Goal: Transaction & Acquisition: Obtain resource

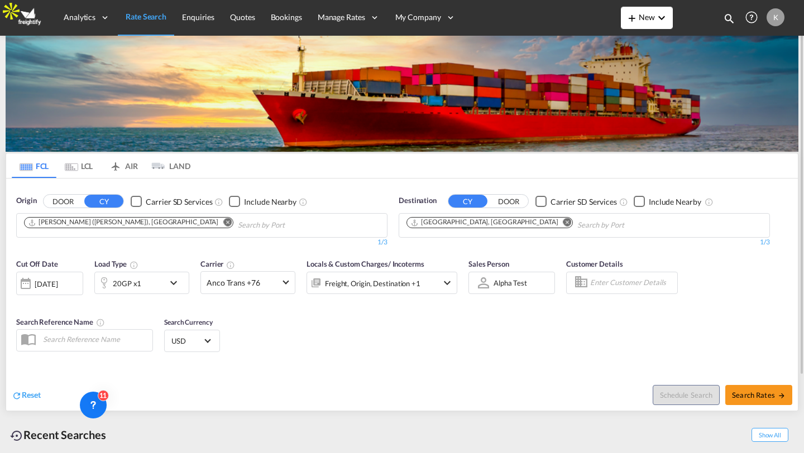
click at [632, 20] on md-icon "icon-plus 400-fg" at bounding box center [631, 17] width 13 height 13
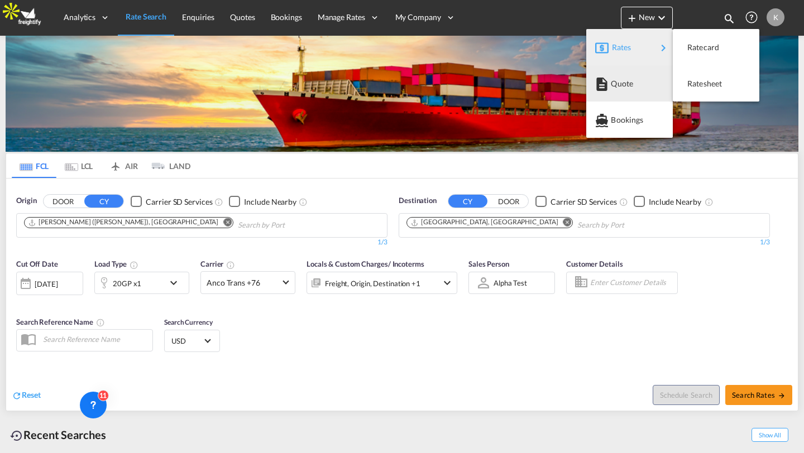
click at [243, 15] on md-backdrop at bounding box center [402, 226] width 804 height 453
click at [243, 15] on span "Quotes" at bounding box center [242, 16] width 25 height 9
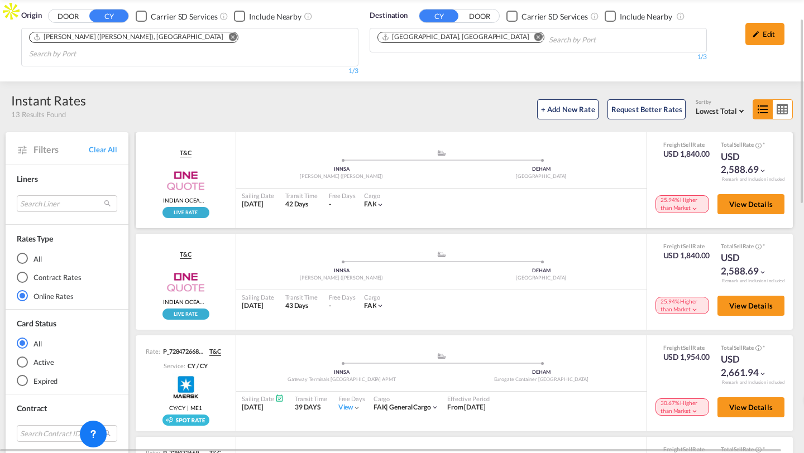
scroll to position [39, 0]
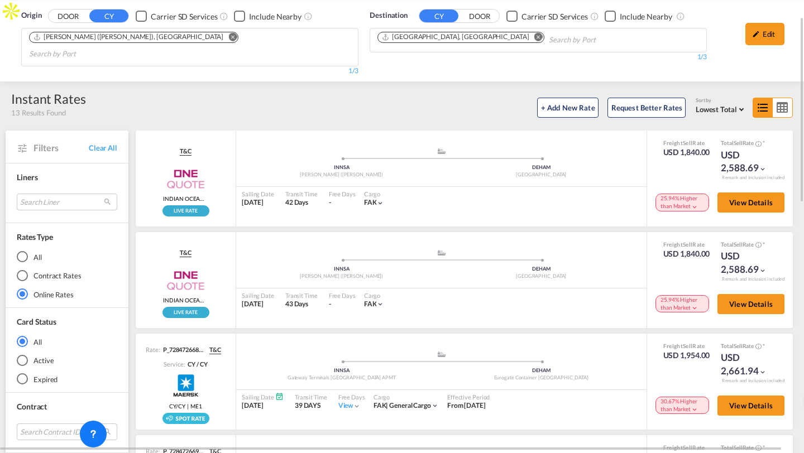
click at [786, 98] on md-icon "icon-table-large" at bounding box center [783, 107] width 20 height 19
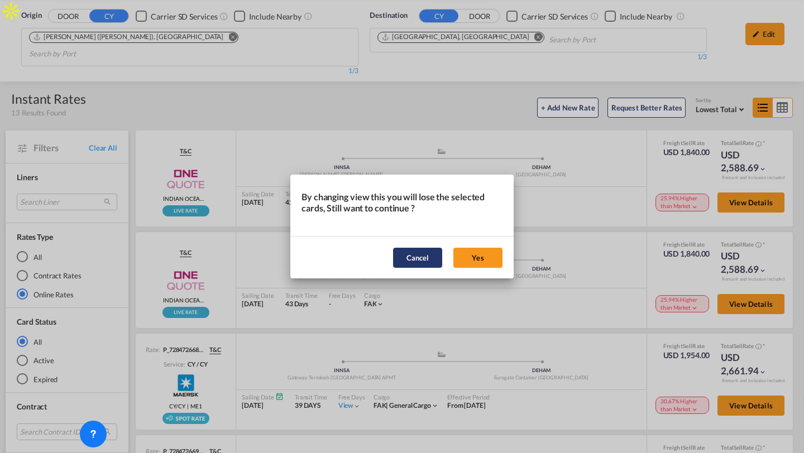
click at [413, 264] on button "Cancel" at bounding box center [417, 258] width 49 height 20
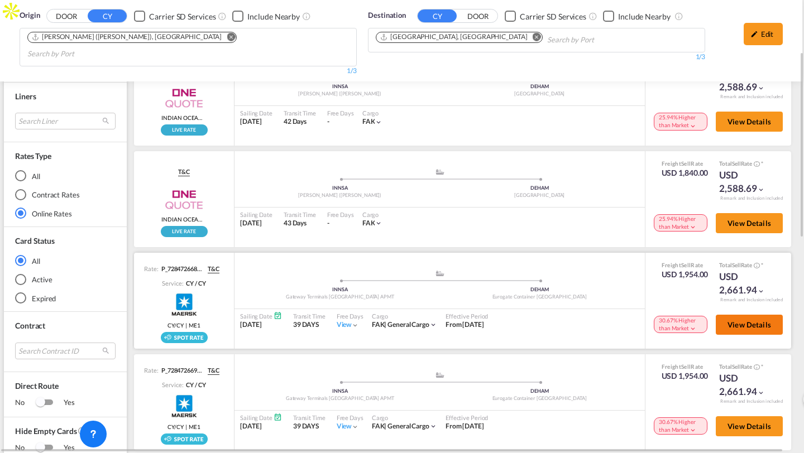
scroll to position [121, 2]
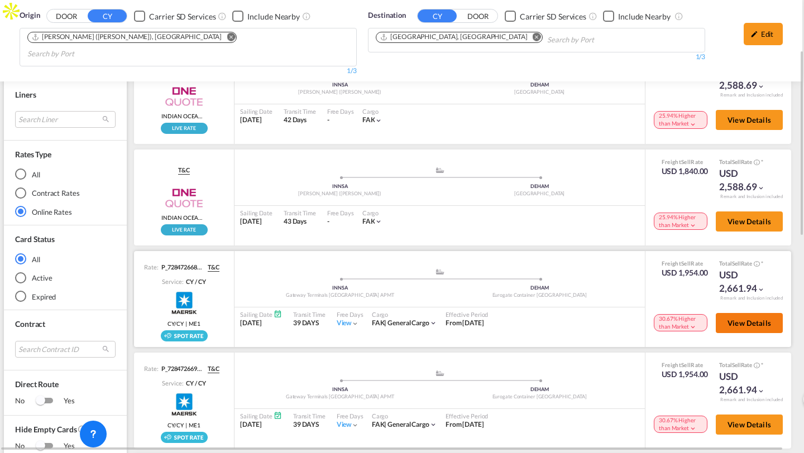
click at [747, 314] on button "View Details" at bounding box center [749, 323] width 67 height 20
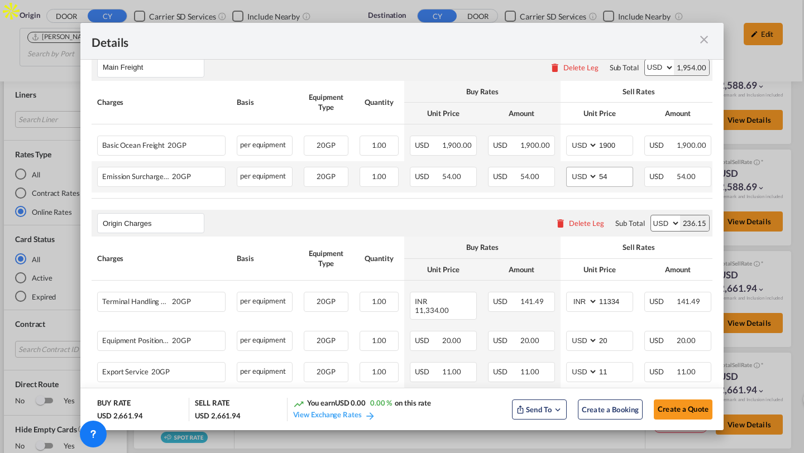
scroll to position [0, 87]
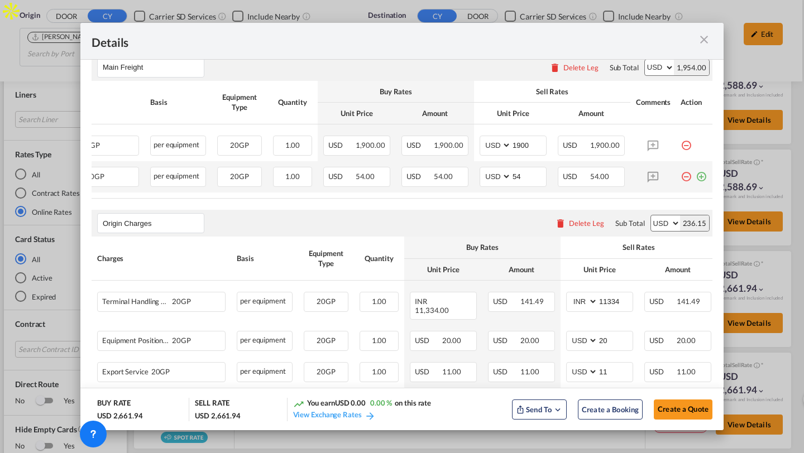
click at [702, 178] on md-icon "icon-plus-circle-outline green-400-fg" at bounding box center [701, 172] width 11 height 11
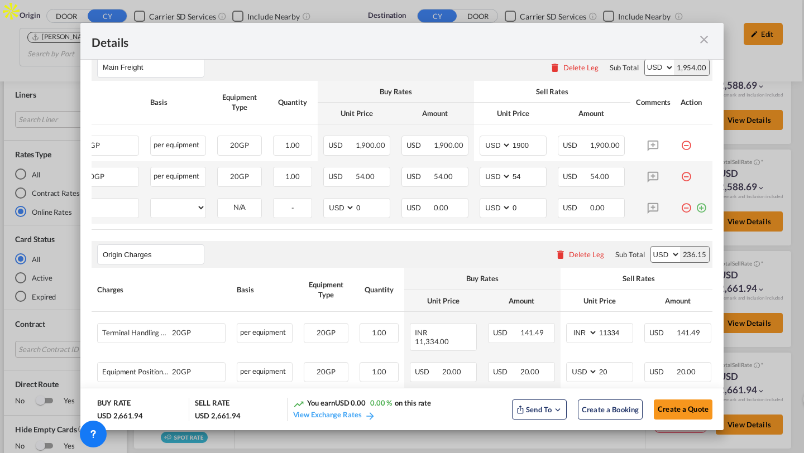
click at [689, 209] on md-icon "icon-minus-circle-outline red-400-fg" at bounding box center [686, 203] width 11 height 11
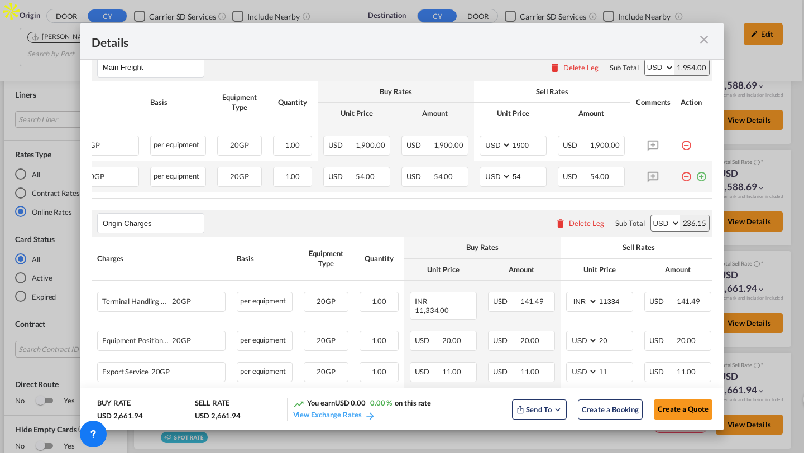
scroll to position [0, 0]
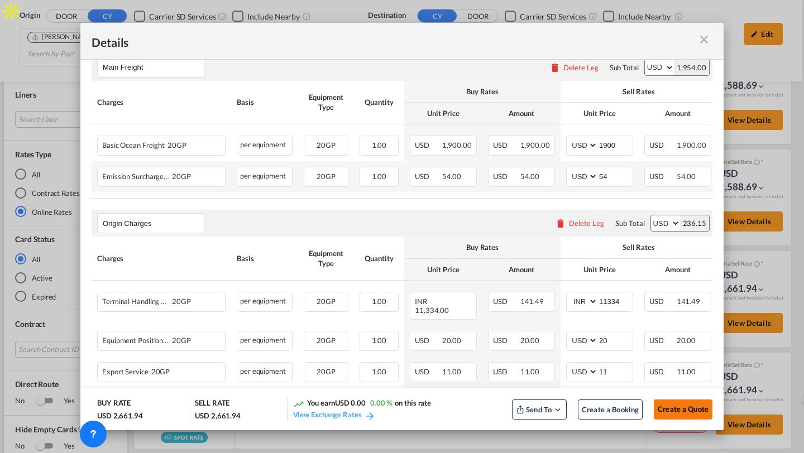
click at [691, 410] on span "Create a Quote" at bounding box center [683, 409] width 51 height 9
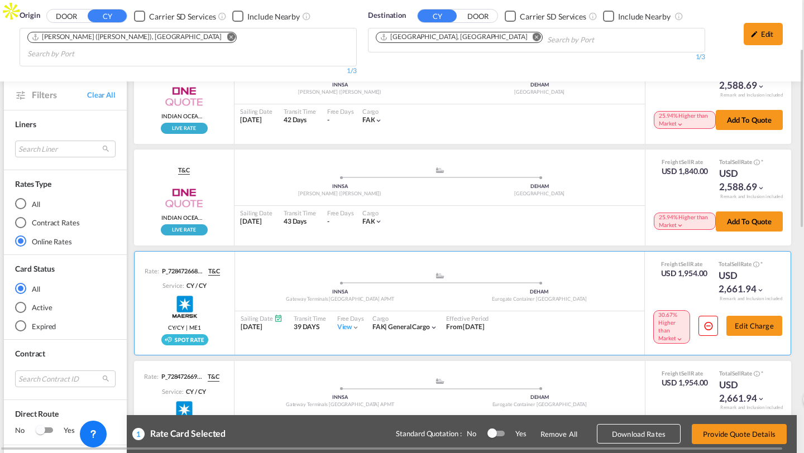
click at [262, 35] on div "Origin DOOR CY Carrier SD Services Include Nearby Jawaharlal Nehru (Nhava Sheva…" at bounding box center [400, 41] width 804 height 82
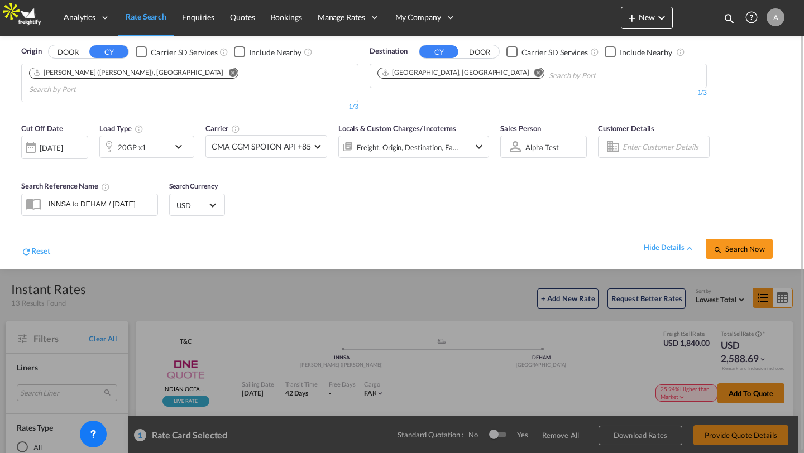
click at [61, 53] on button "DOOR" at bounding box center [68, 52] width 39 height 13
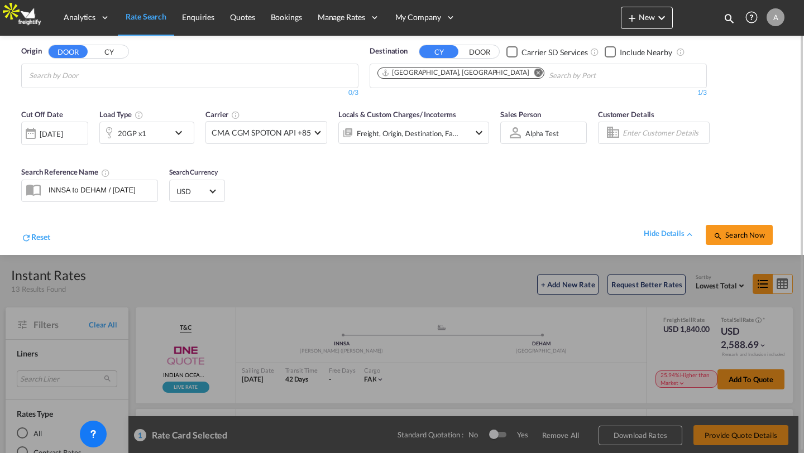
click at [87, 79] on body "Analytics Reports Dashboard Rate Search Enquiries Quotes Bookings" at bounding box center [402, 226] width 804 height 453
click at [659, 234] on div "hide details" at bounding box center [669, 233] width 51 height 11
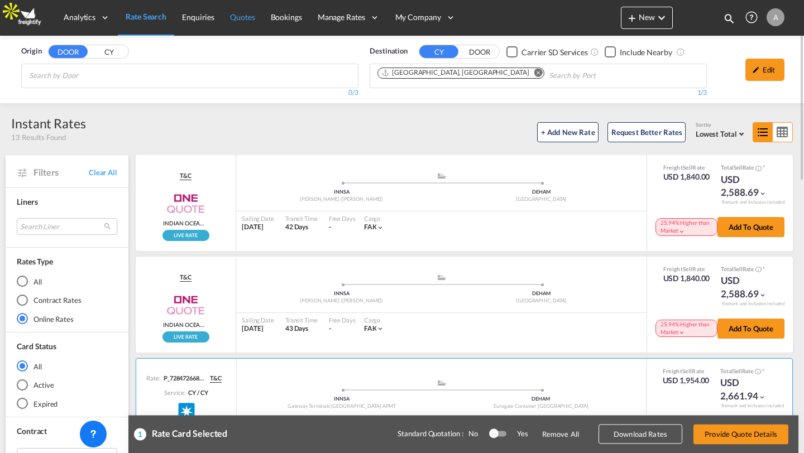
click at [246, 17] on span "Quotes" at bounding box center [242, 16] width 25 height 9
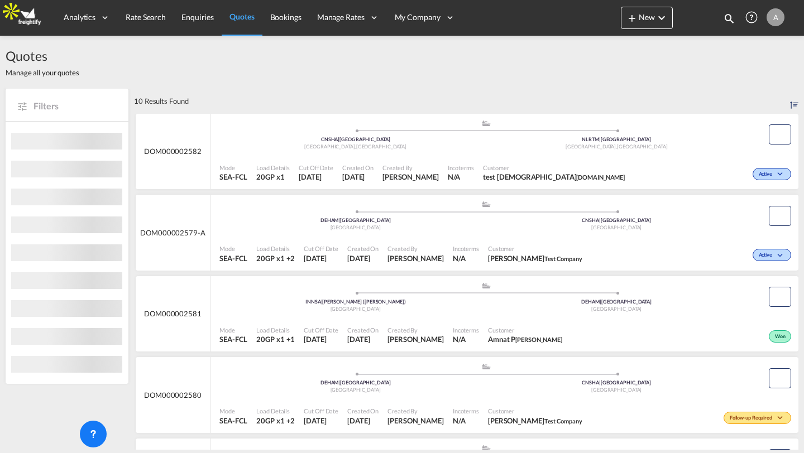
click at [446, 160] on div "Incoterms N/A" at bounding box center [460, 173] width 35 height 28
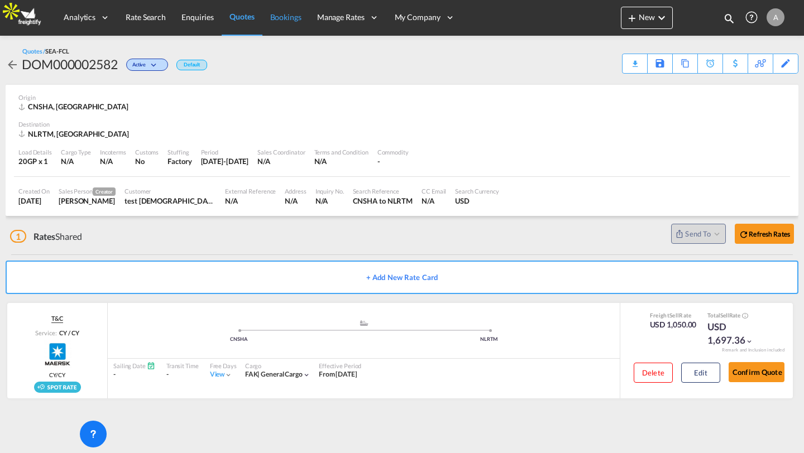
click at [275, 15] on span "Bookings" at bounding box center [285, 16] width 31 height 9
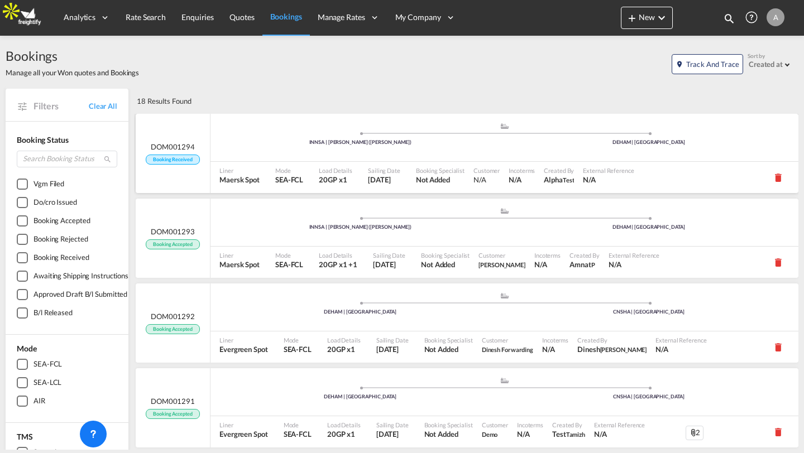
click at [292, 156] on div ".a{fill:#aaa8ad;} .a{fill:#aaa8ad;} INNSA | Jawaharlal Nehru (Nhava Sheva) DEHA…" at bounding box center [504, 140] width 588 height 36
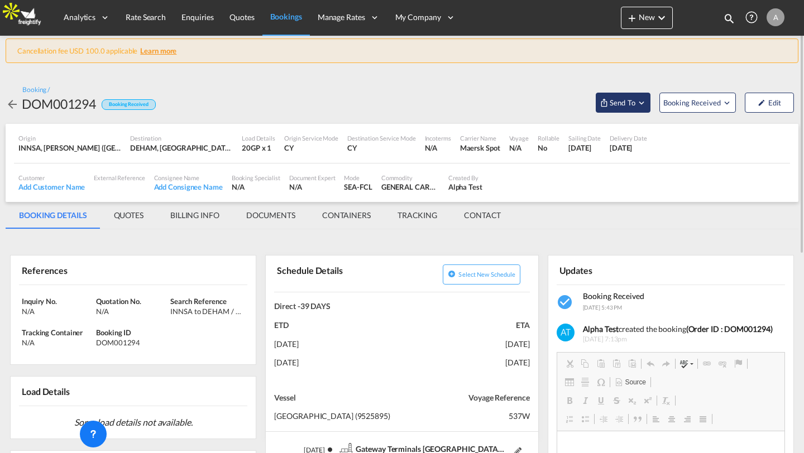
click at [615, 106] on span "Send To" at bounding box center [623, 102] width 28 height 11
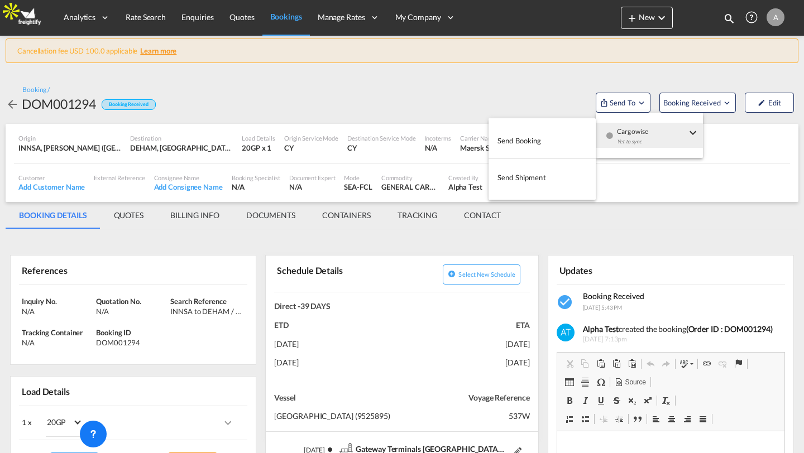
click at [294, 74] on md-backdrop at bounding box center [402, 226] width 804 height 453
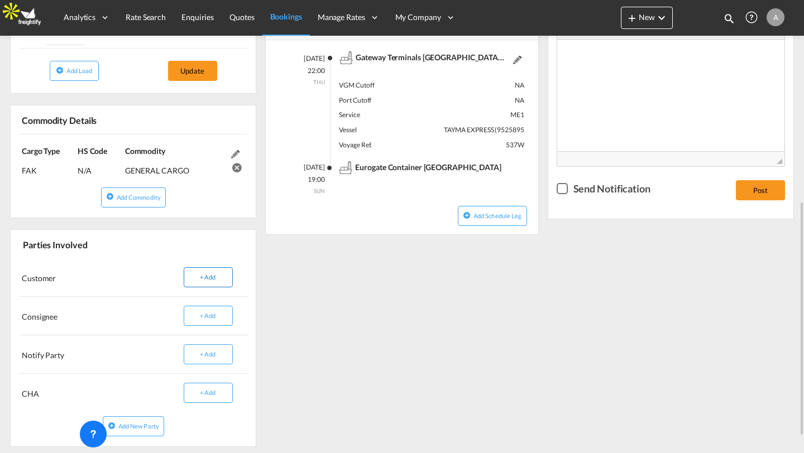
scroll to position [204, 0]
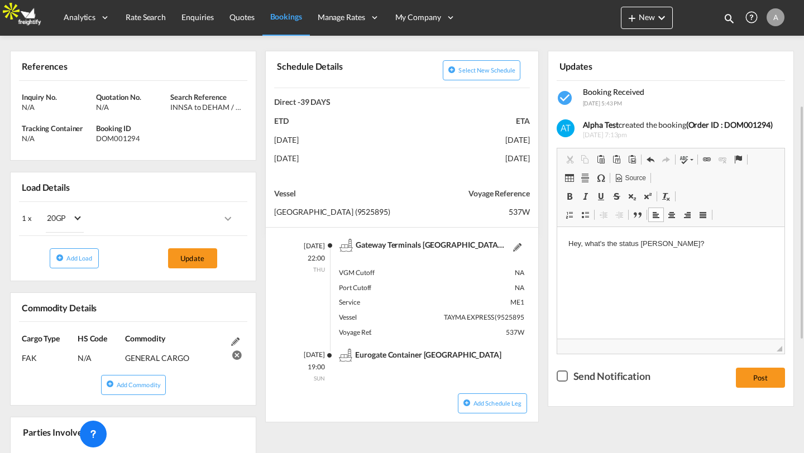
click at [557, 381] on div "Checkbox No Ink" at bounding box center [562, 376] width 11 height 11
click at [748, 377] on button "Post" at bounding box center [760, 378] width 49 height 20
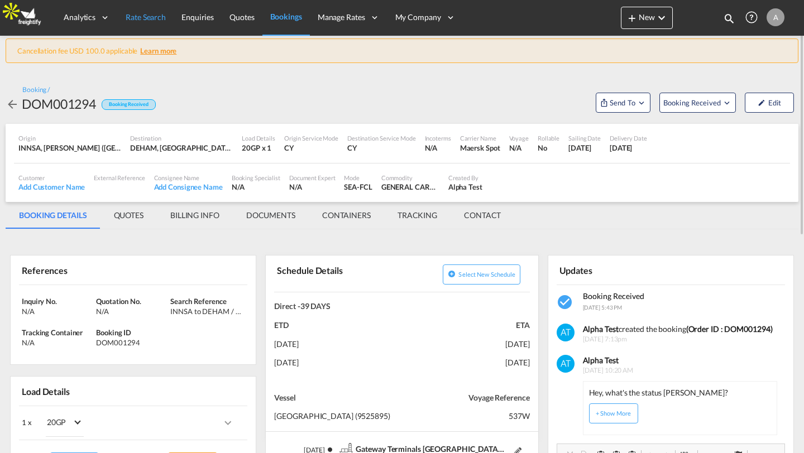
click at [136, 13] on span "Rate Search" at bounding box center [146, 16] width 40 height 9
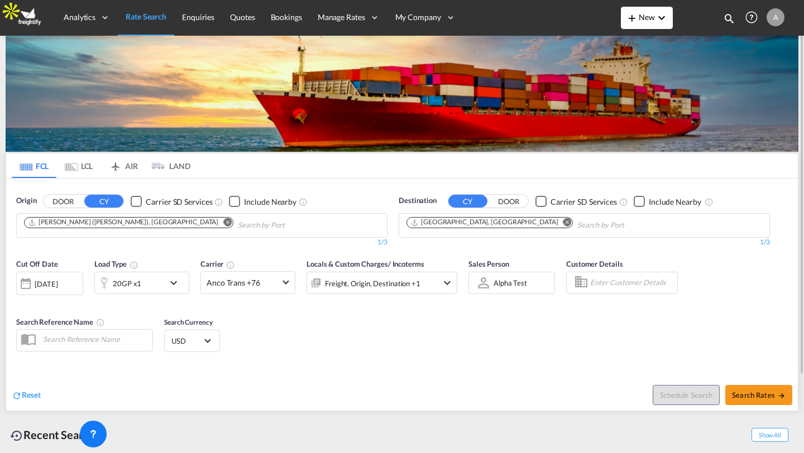
click at [631, 21] on md-icon "icon-plus 400-fg" at bounding box center [631, 17] width 13 height 13
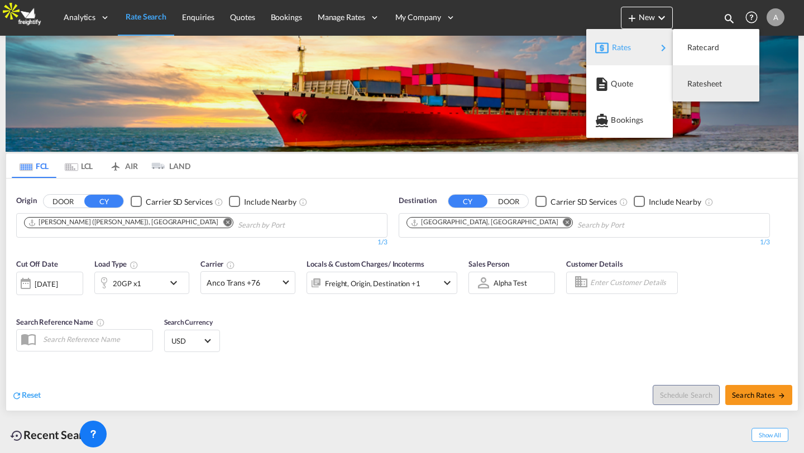
click at [696, 259] on md-backdrop at bounding box center [402, 226] width 804 height 453
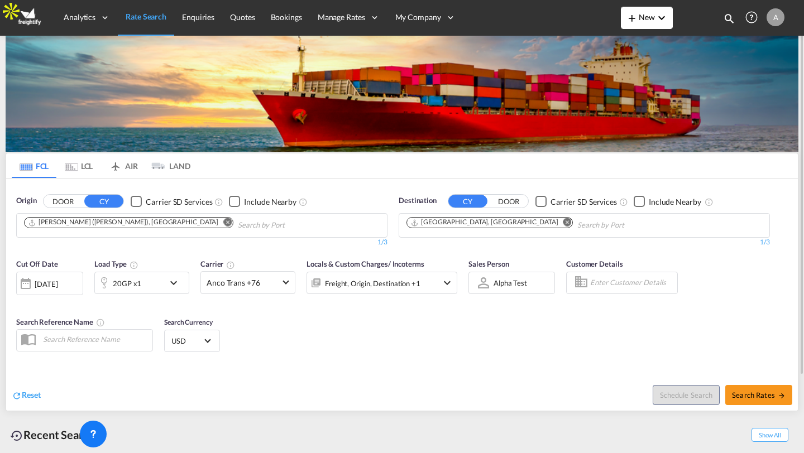
click at [643, 16] on span "New" at bounding box center [646, 16] width 43 height 9
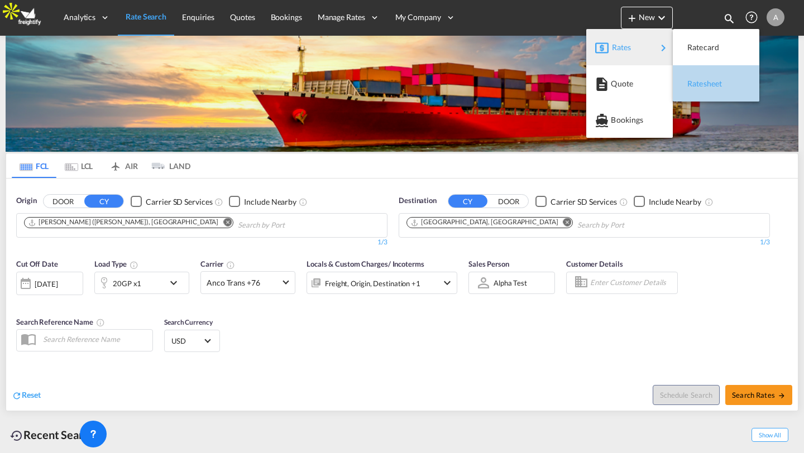
click at [700, 85] on span "Ratesheet" at bounding box center [693, 84] width 12 height 22
